Goal: Understand process/instructions

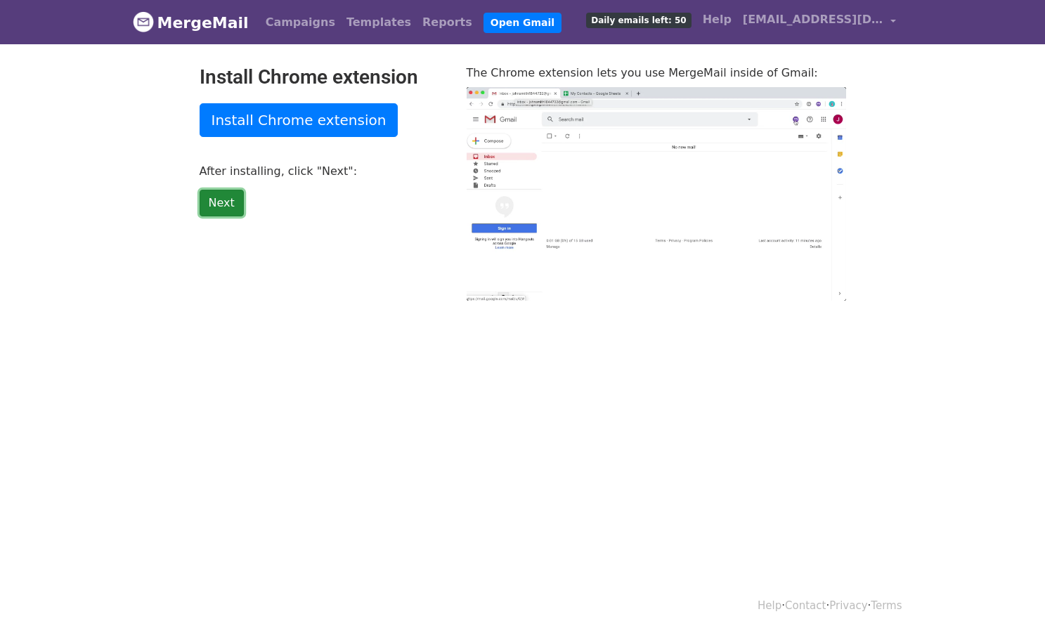
click at [220, 201] on link "Next" at bounding box center [222, 203] width 44 height 27
type input "11.23"
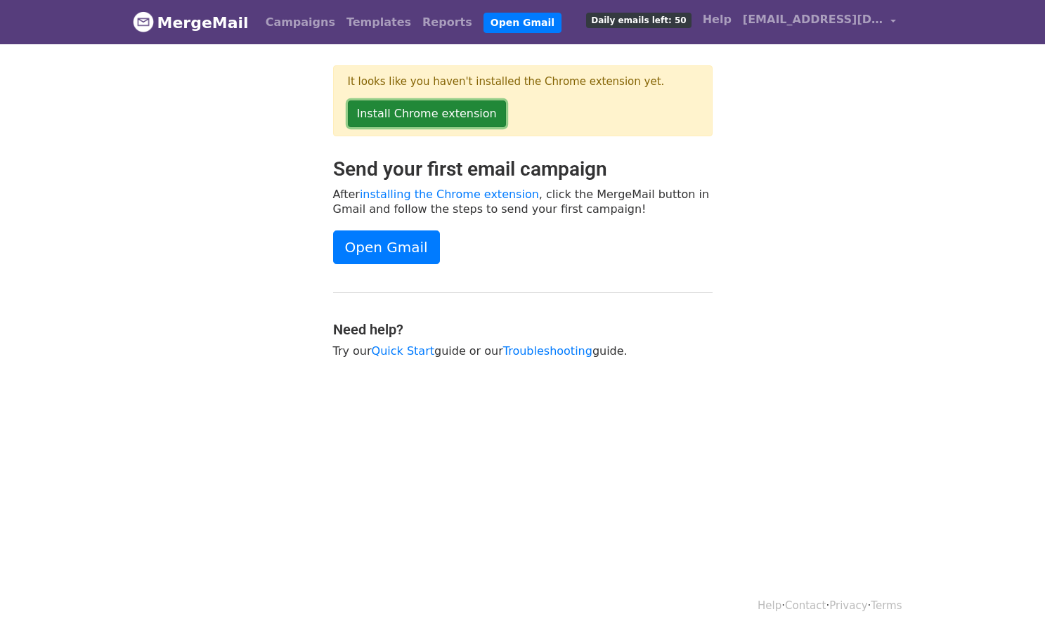
click at [410, 106] on link "Install Chrome extension" at bounding box center [427, 113] width 158 height 27
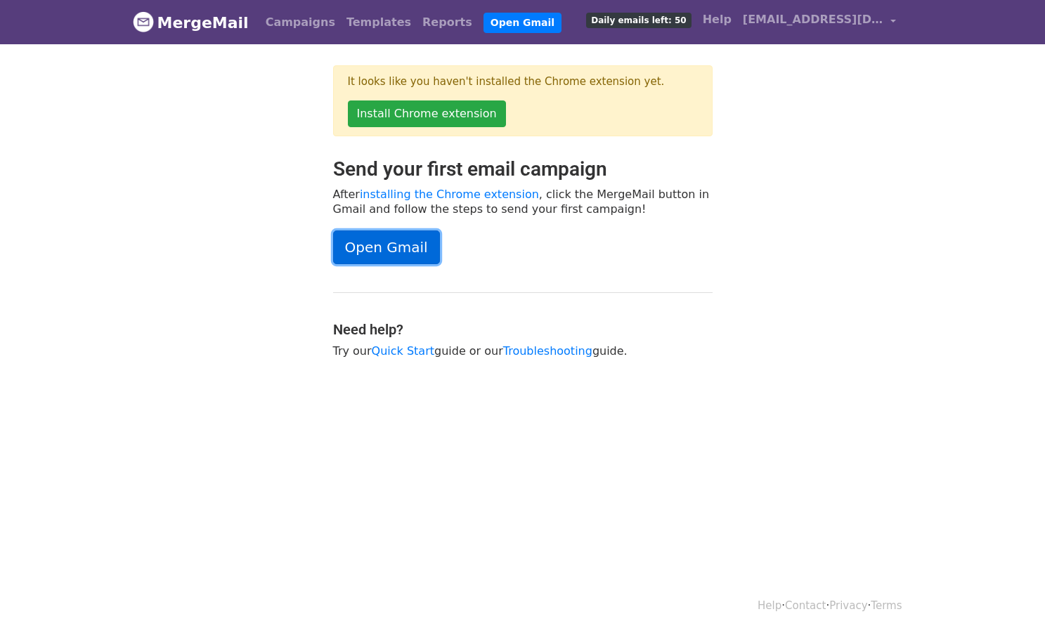
click at [389, 251] on link "Open Gmail" at bounding box center [386, 247] width 107 height 34
